Goal: Information Seeking & Learning: Learn about a topic

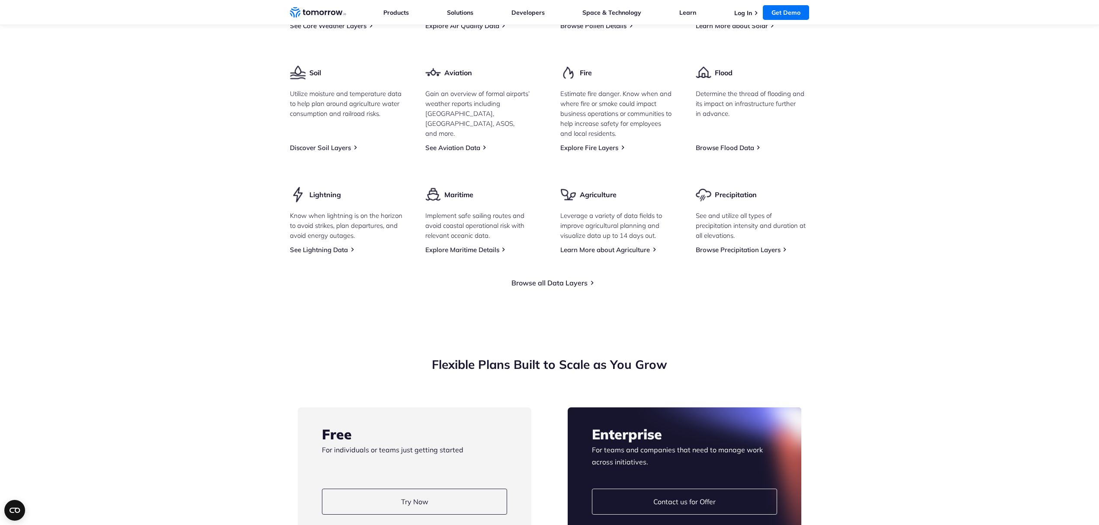
scroll to position [1202, 0]
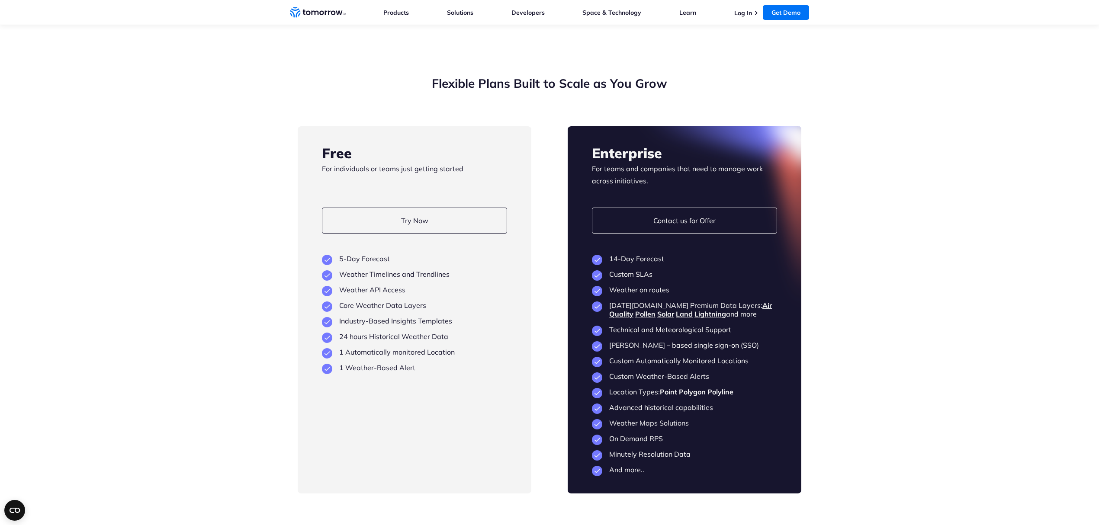
drag, startPoint x: 801, startPoint y: 193, endPoint x: 798, endPoint y: 217, distance: 24.0
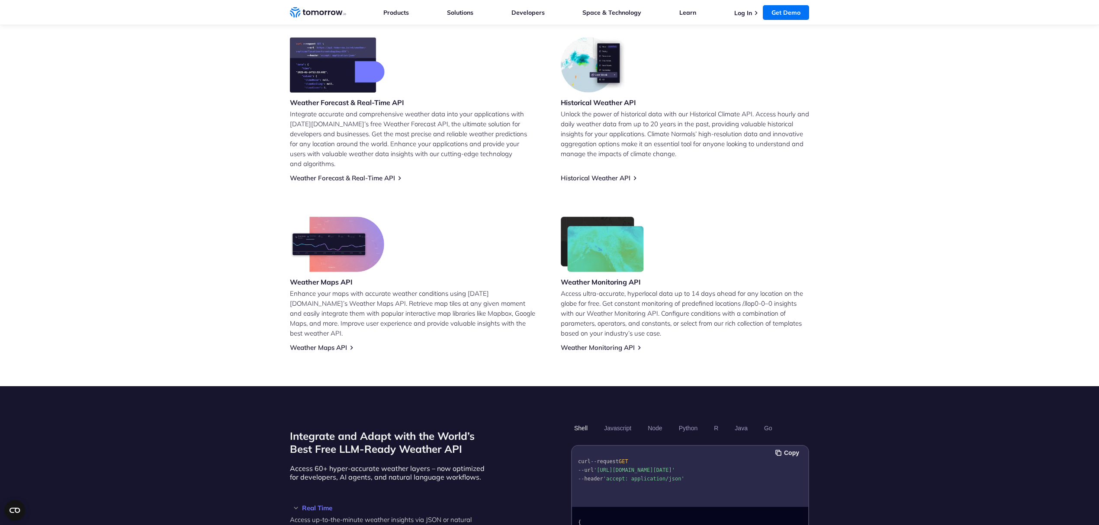
scroll to position [0, 0]
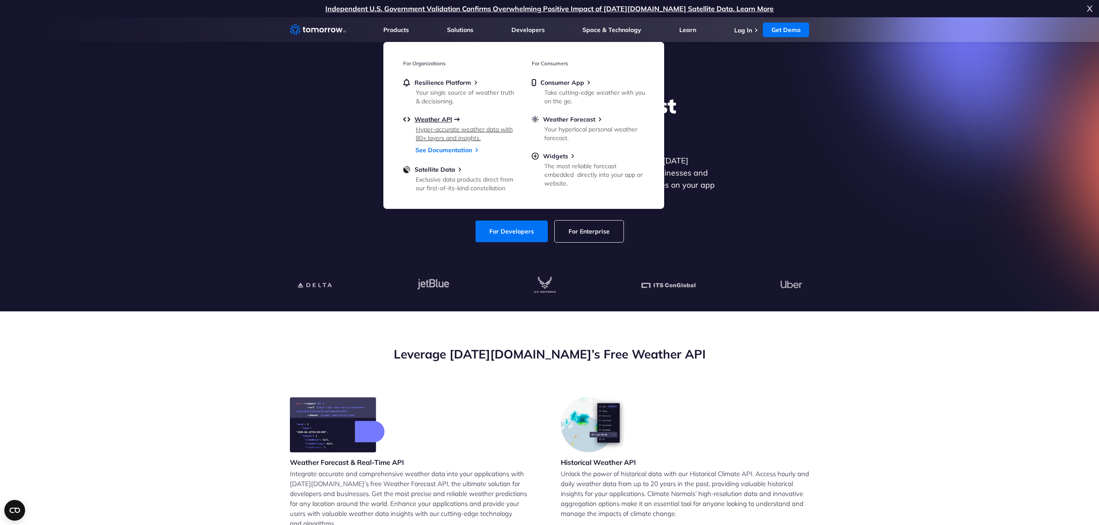
click at [431, 116] on span "Weather API" at bounding box center [433, 119] width 38 height 8
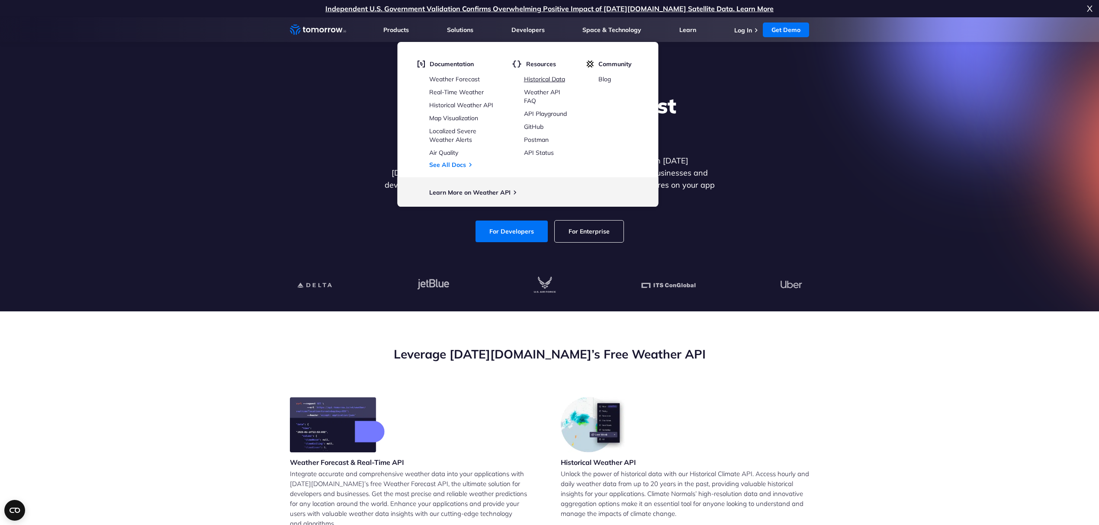
click at [537, 79] on link "Historical Data" at bounding box center [544, 79] width 41 height 8
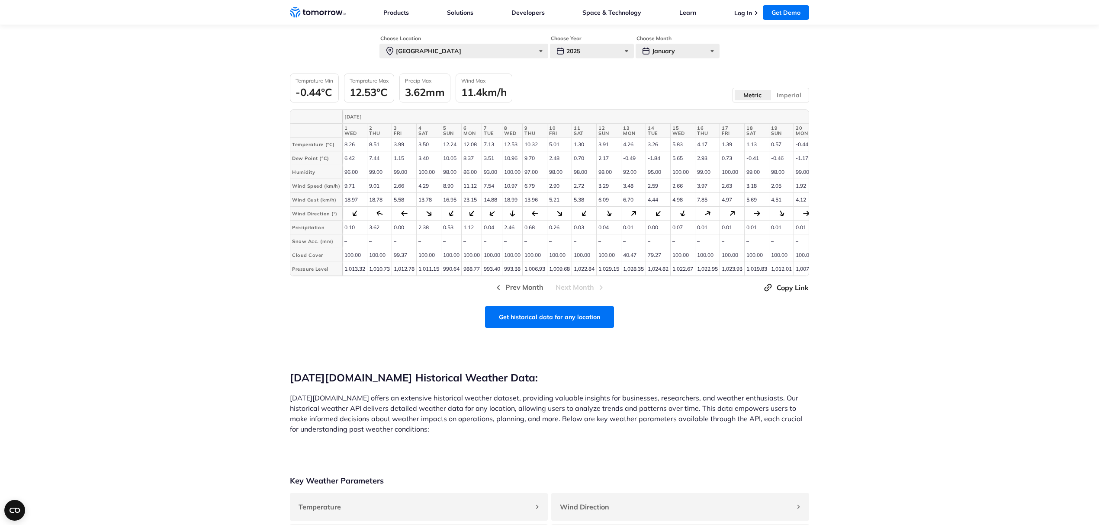
scroll to position [834, 0]
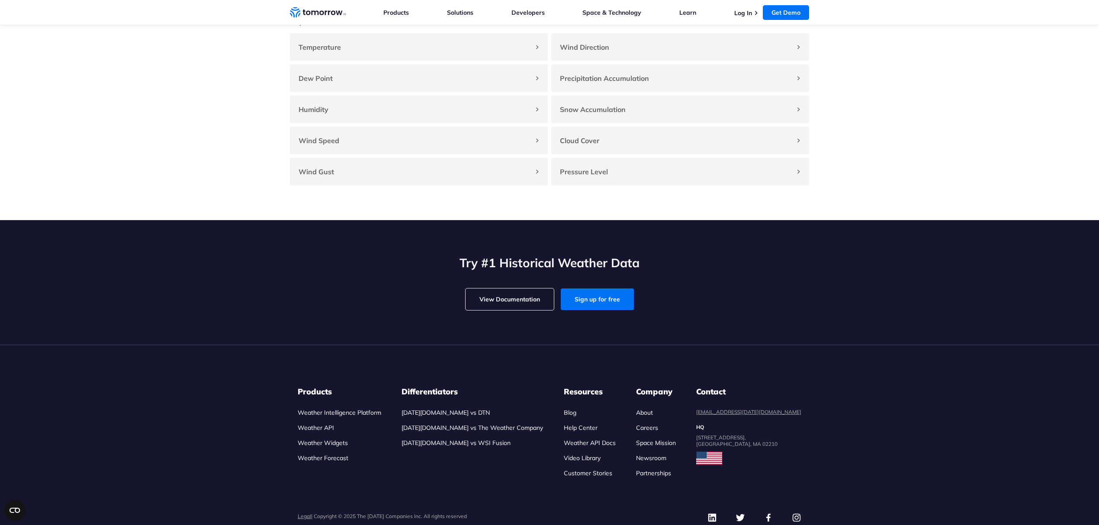
click at [327, 432] on link "Weather API" at bounding box center [316, 428] width 36 height 8
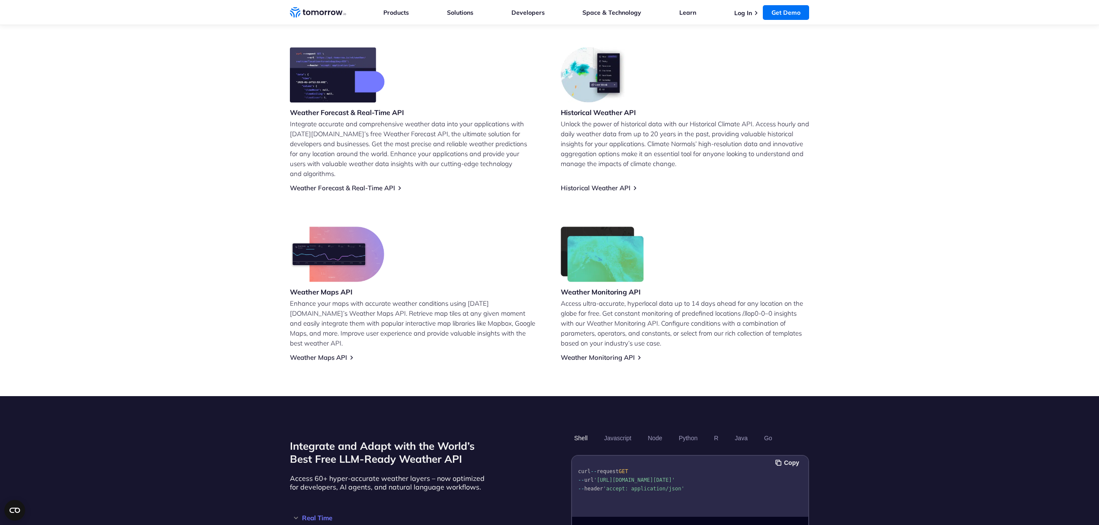
scroll to position [341, 0]
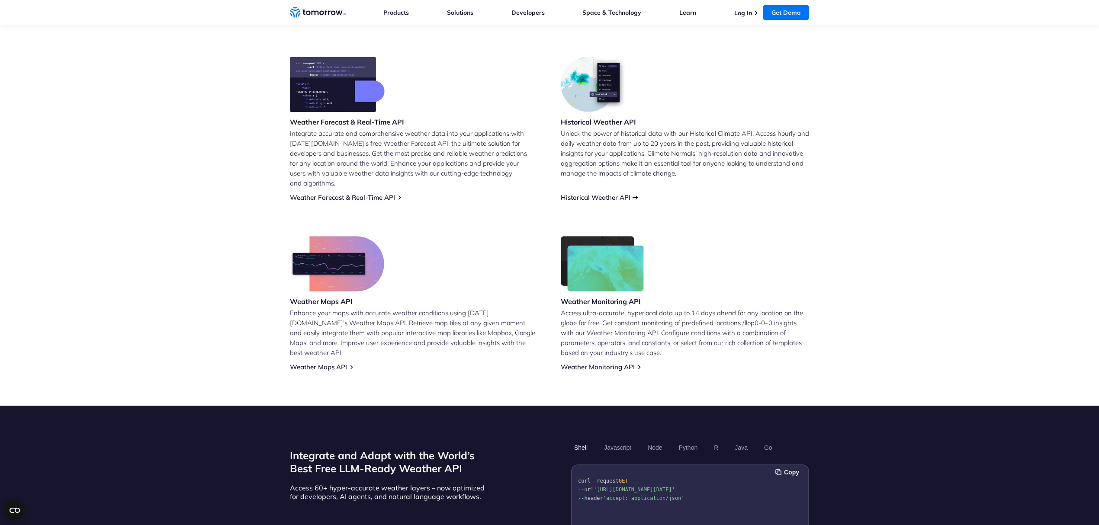
click at [619, 193] on link "Historical Weather API" at bounding box center [596, 197] width 70 height 8
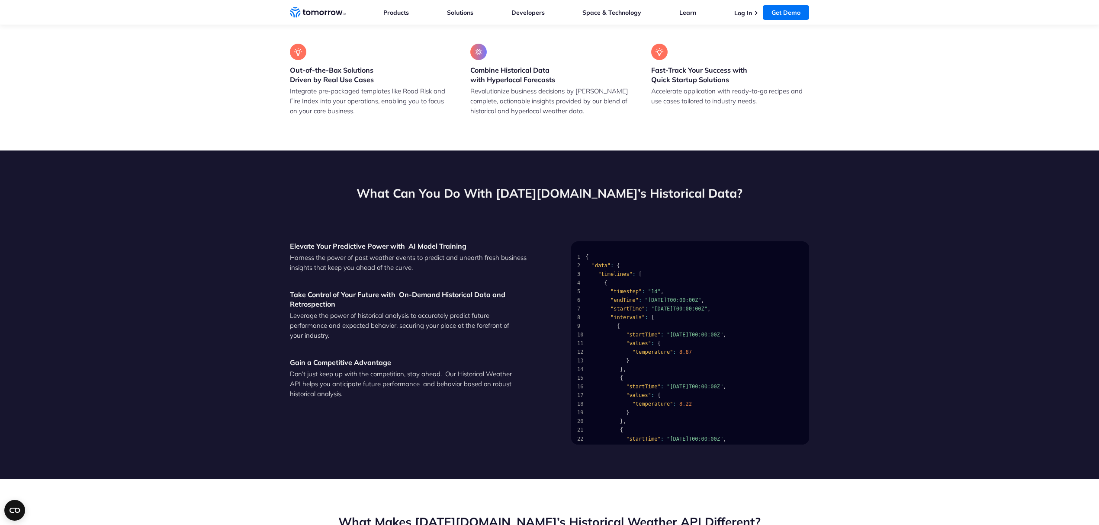
scroll to position [888, 0]
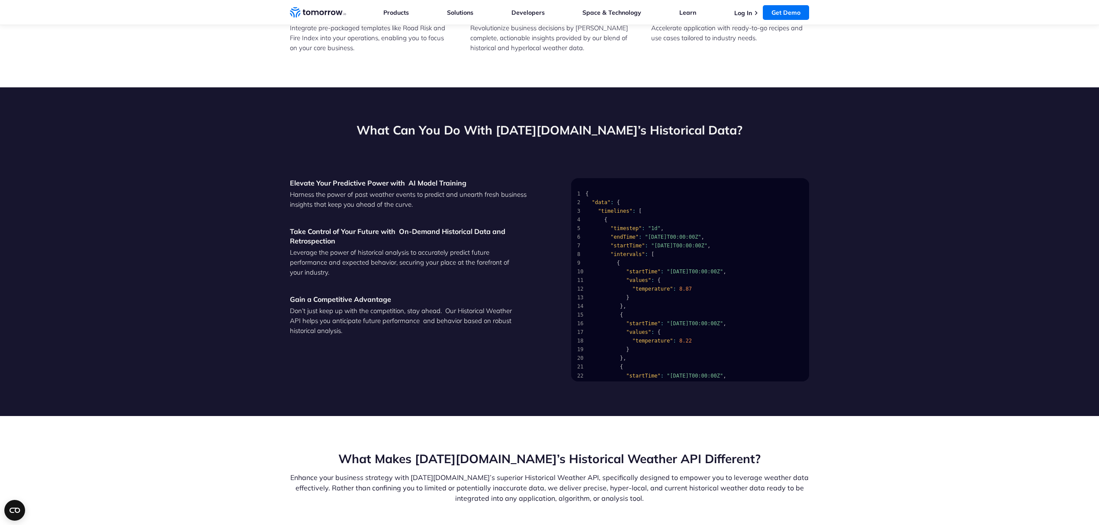
drag, startPoint x: 666, startPoint y: 253, endPoint x: 661, endPoint y: 285, distance: 31.9
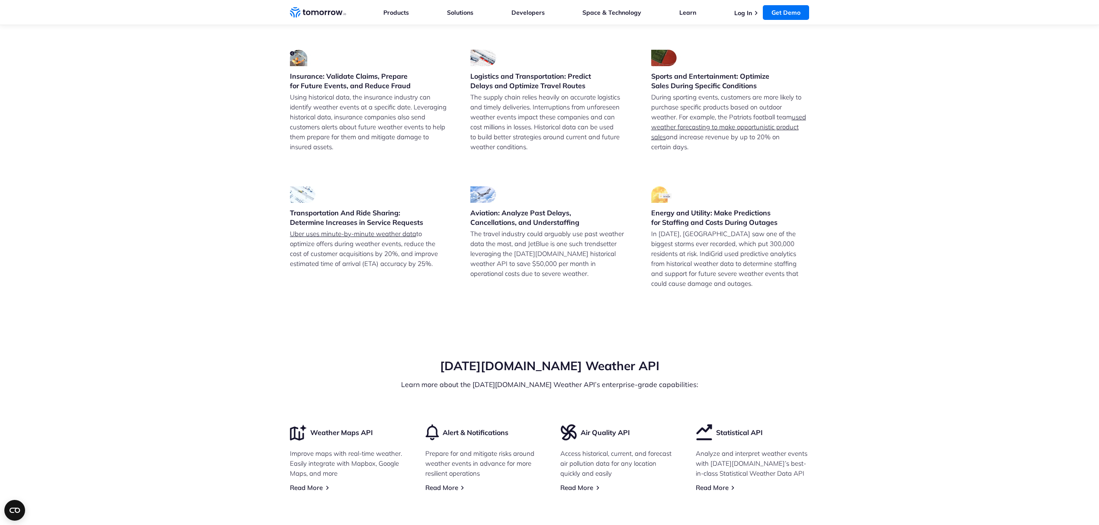
scroll to position [2649, 0]
